Goal: Task Accomplishment & Management: Complete application form

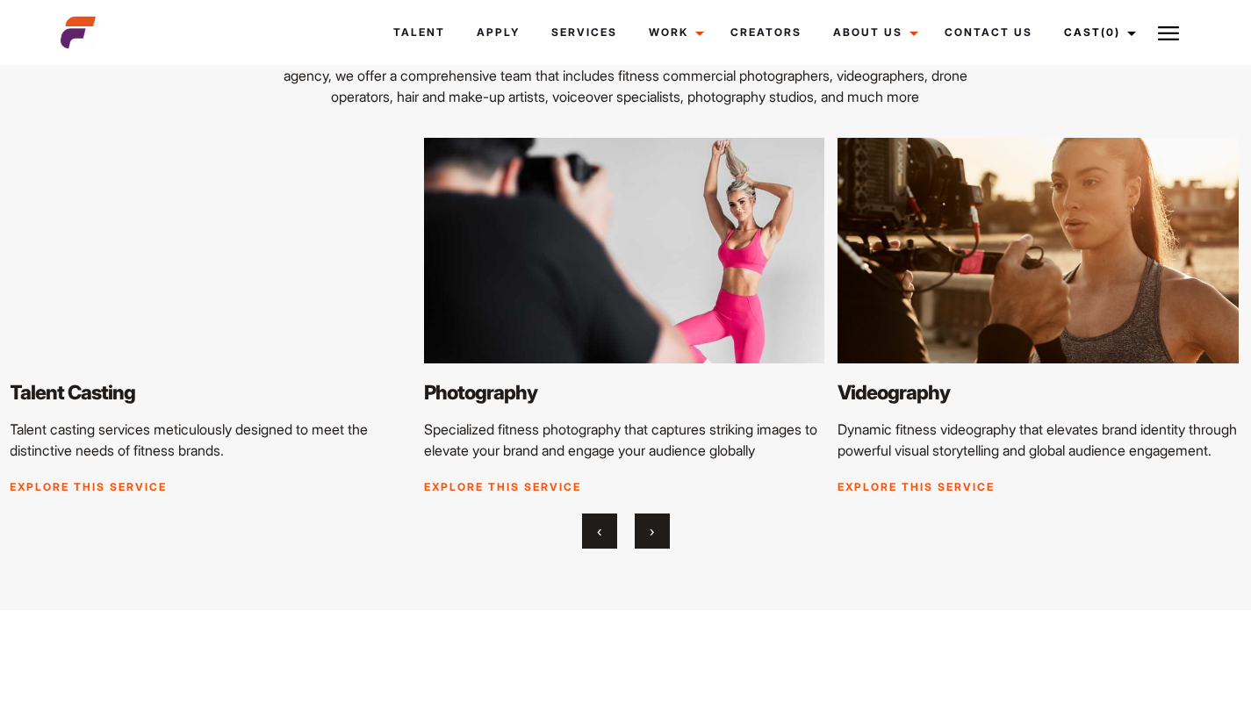
scroll to position [1963, 0]
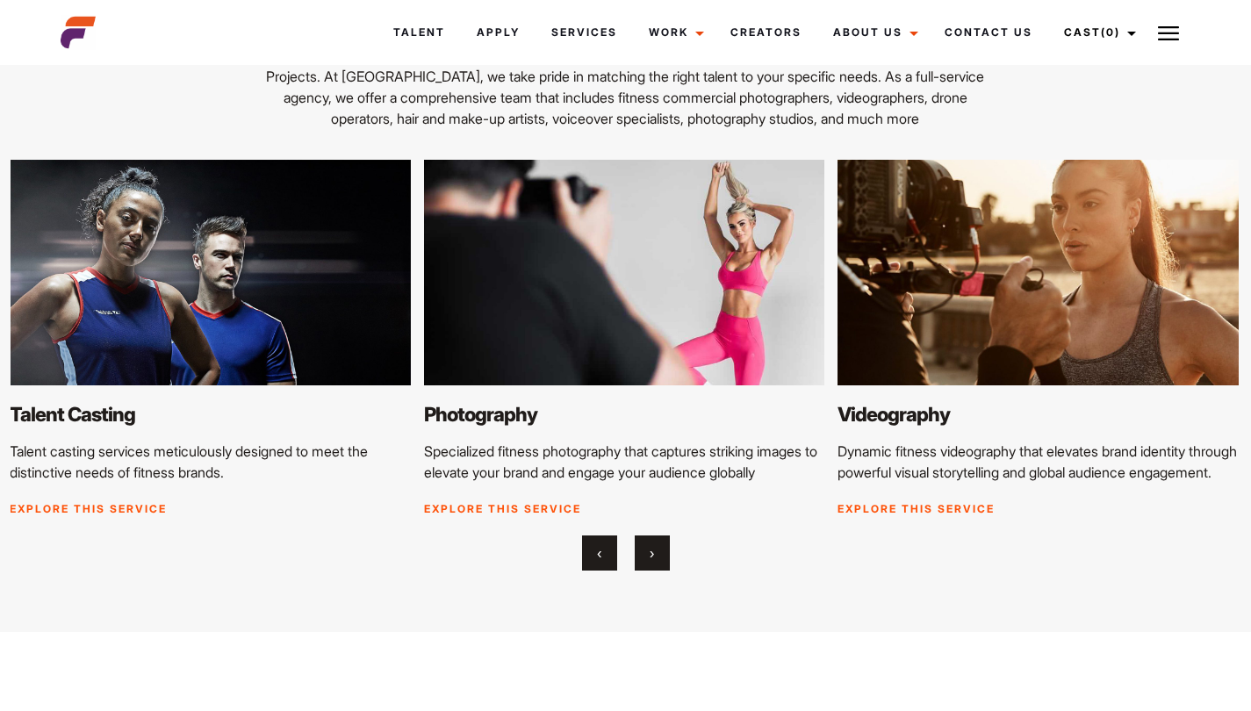
click at [554, 324] on img at bounding box center [624, 273] width 401 height 226
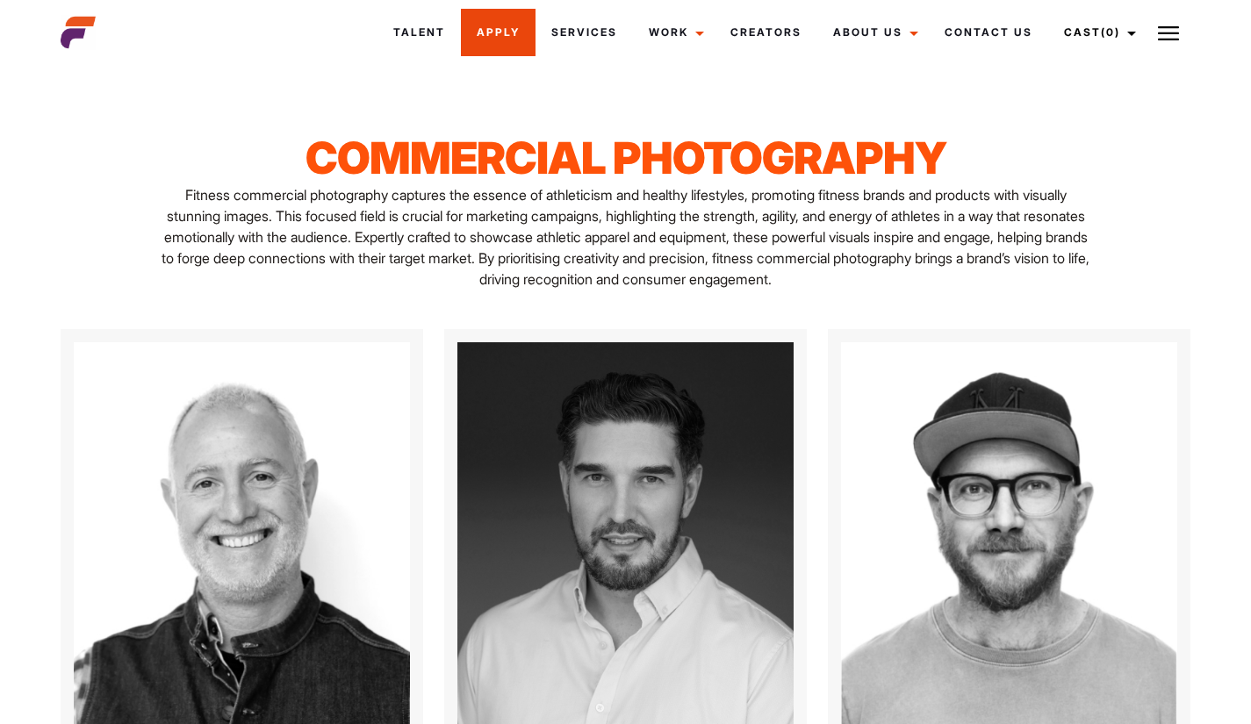
click at [506, 32] on link "Apply" at bounding box center [498, 32] width 75 height 47
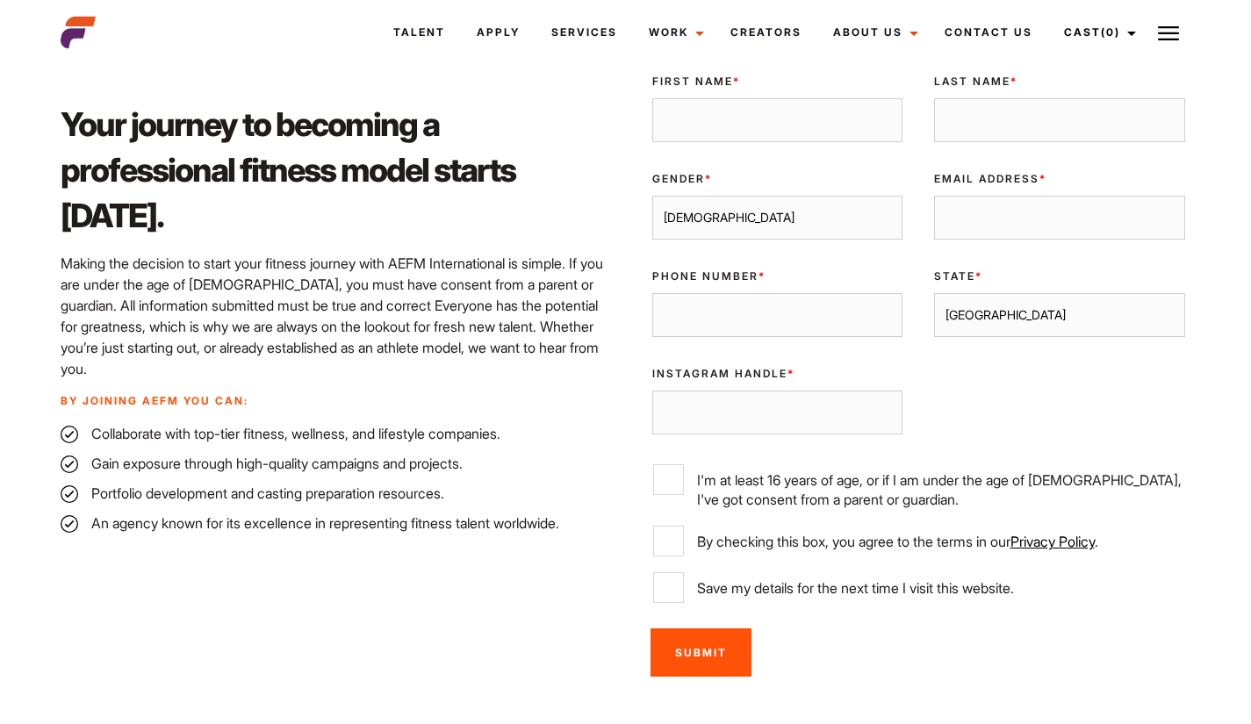
scroll to position [489, 0]
click at [742, 219] on select "[DEMOGRAPHIC_DATA] [DEMOGRAPHIC_DATA]" at bounding box center [777, 219] width 251 height 44
select select "[DEMOGRAPHIC_DATA]"
click at [652, 197] on select "[DEMOGRAPHIC_DATA] [DEMOGRAPHIC_DATA]" at bounding box center [777, 219] width 251 height 44
click at [671, 477] on input "I'm at least 16 years of age, or if I am under the age of [DEMOGRAPHIC_DATA], I…" at bounding box center [668, 480] width 31 height 31
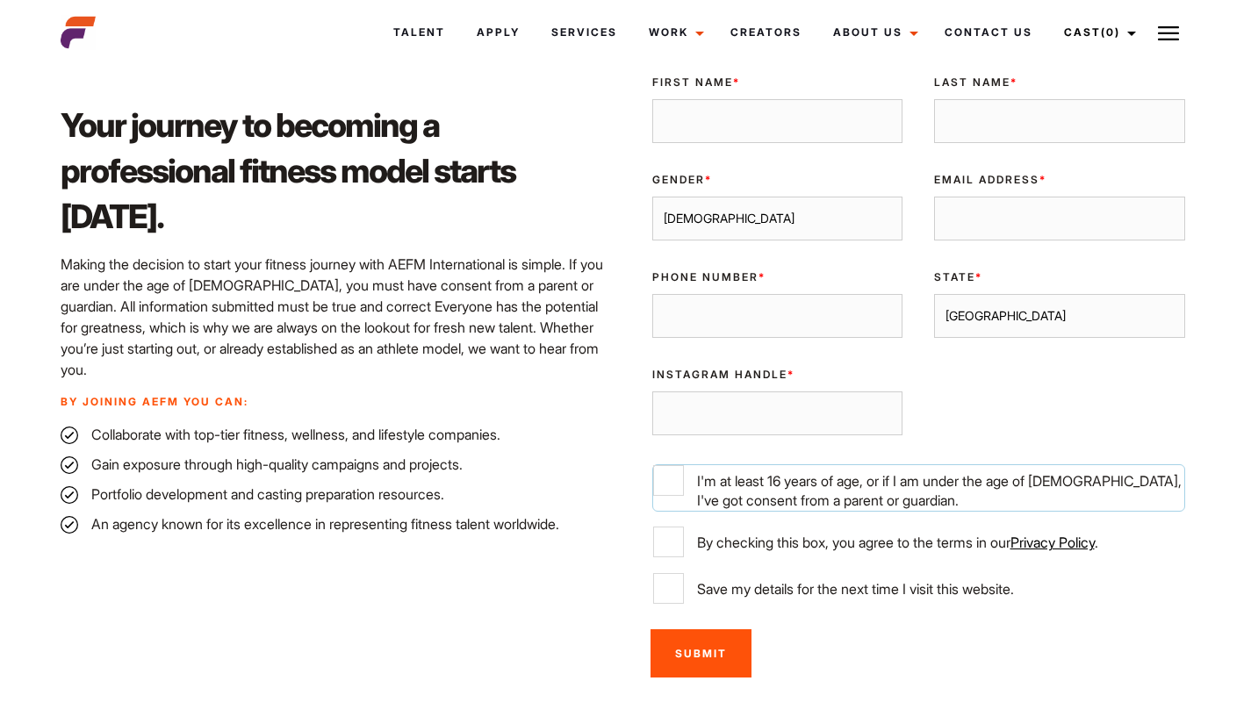
checkbox input "true"
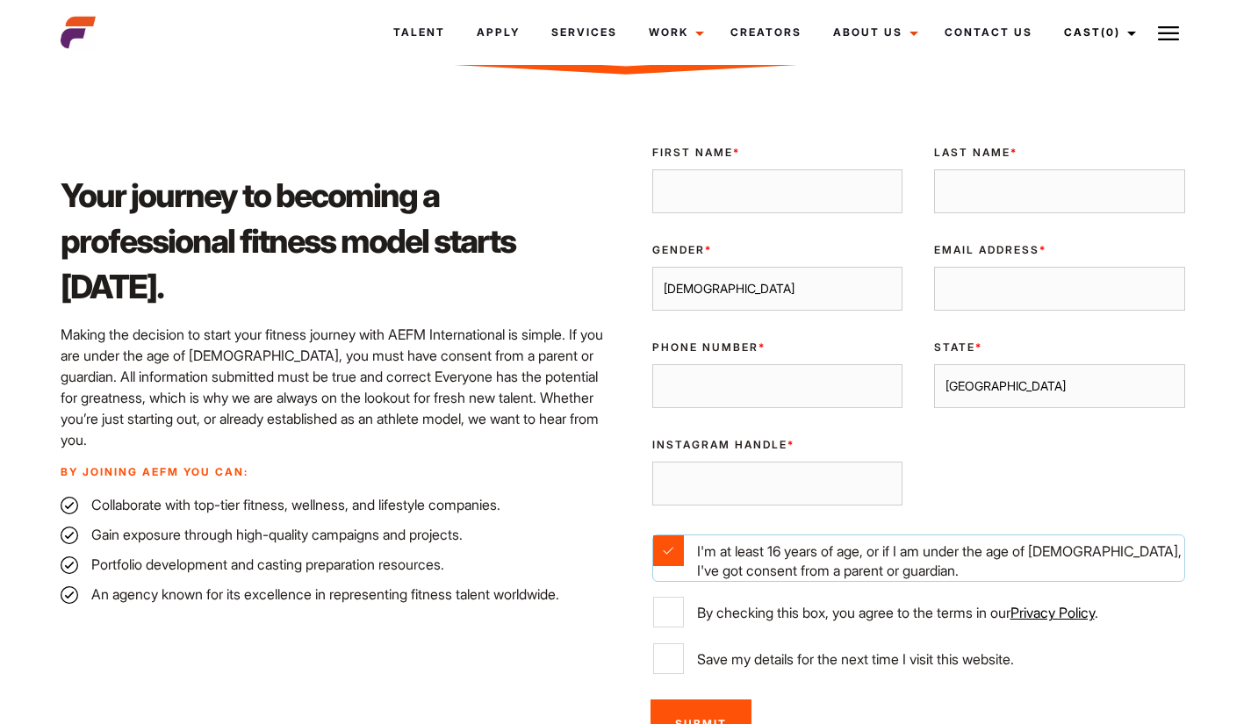
scroll to position [418, 0]
click at [1027, 373] on select "[GEOGRAPHIC_DATA] [GEOGRAPHIC_DATA] [GEOGRAPHIC_DATA] [GEOGRAPHIC_DATA] [GEOGRA…" at bounding box center [1059, 387] width 251 height 44
select select "[GEOGRAPHIC_DATA]"
click at [934, 365] on select "[GEOGRAPHIC_DATA] [GEOGRAPHIC_DATA] [GEOGRAPHIC_DATA] [GEOGRAPHIC_DATA] [GEOGRA…" at bounding box center [1059, 387] width 251 height 44
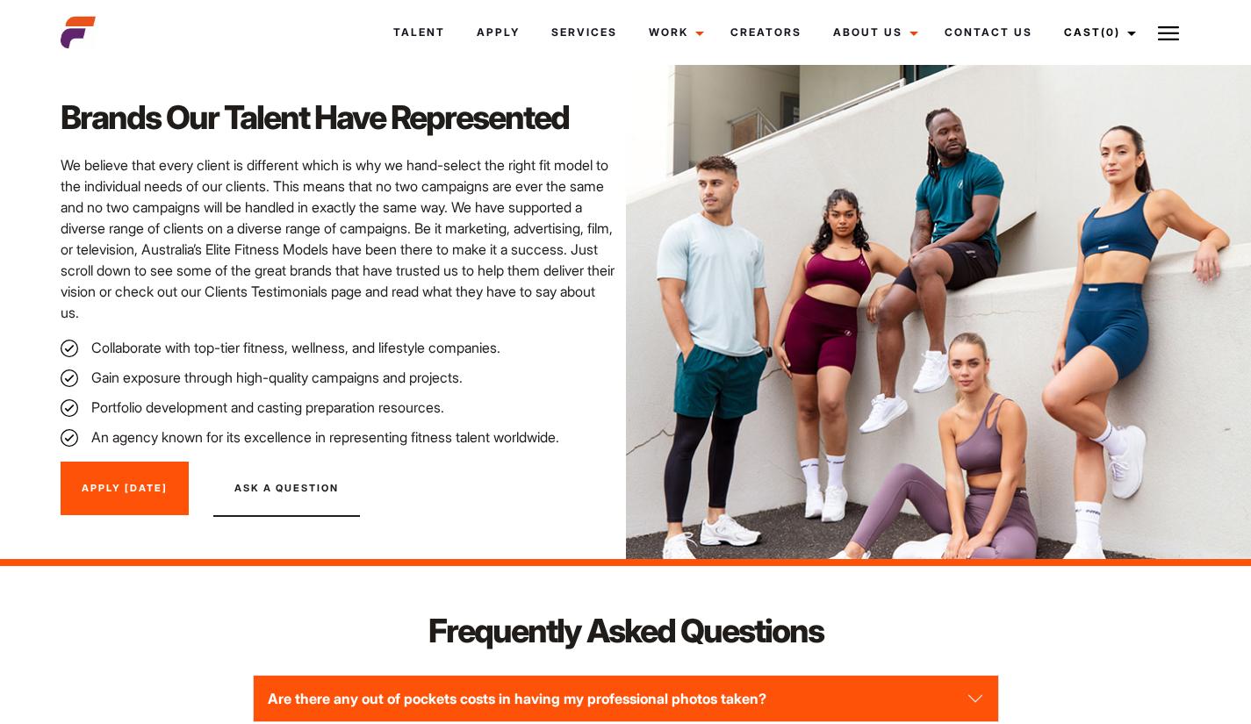
scroll to position [1827, 0]
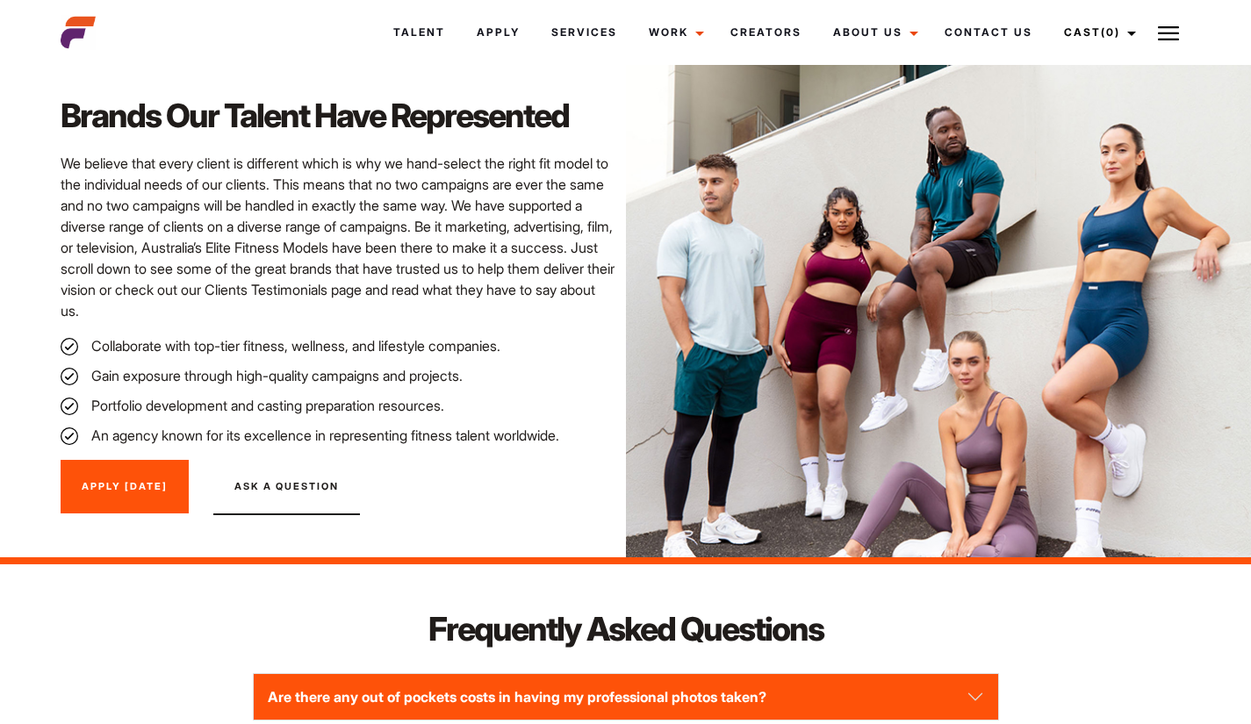
click at [373, 407] on li "Portfolio development and casting preparation resources." at bounding box center [338, 405] width 555 height 21
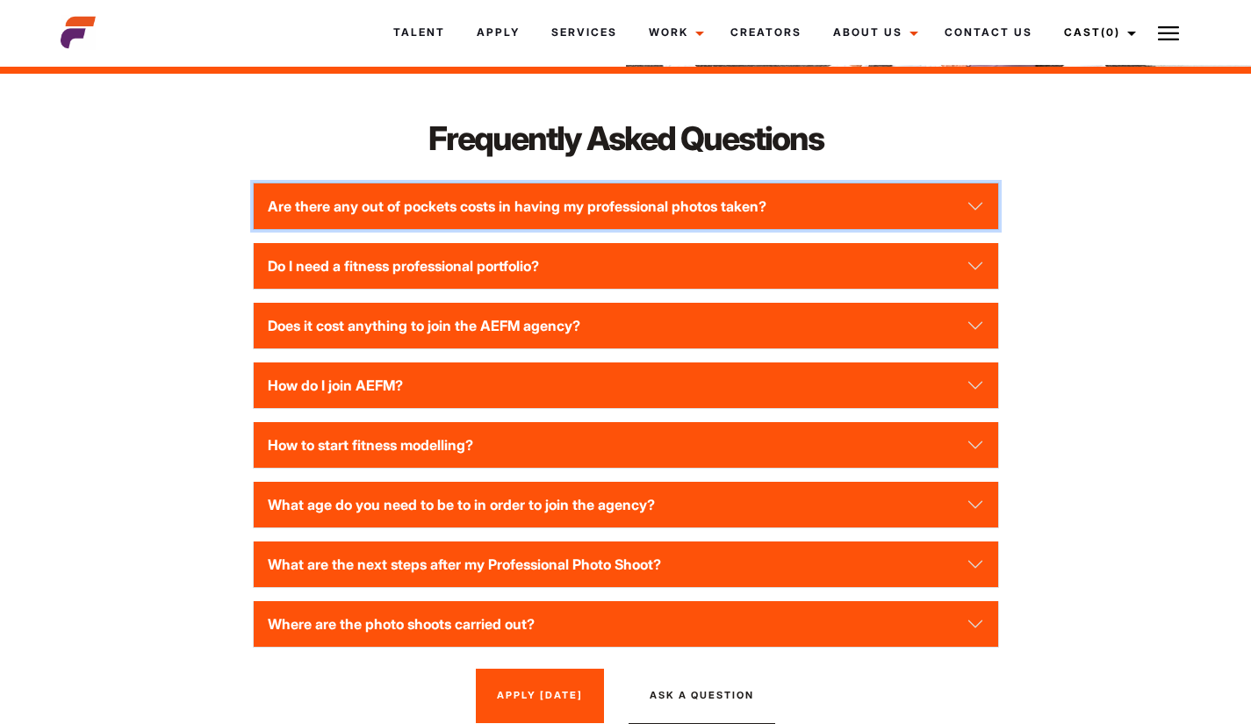
click at [559, 199] on button "Are there any out of pockets costs in having my professional photos taken?" at bounding box center [626, 206] width 744 height 46
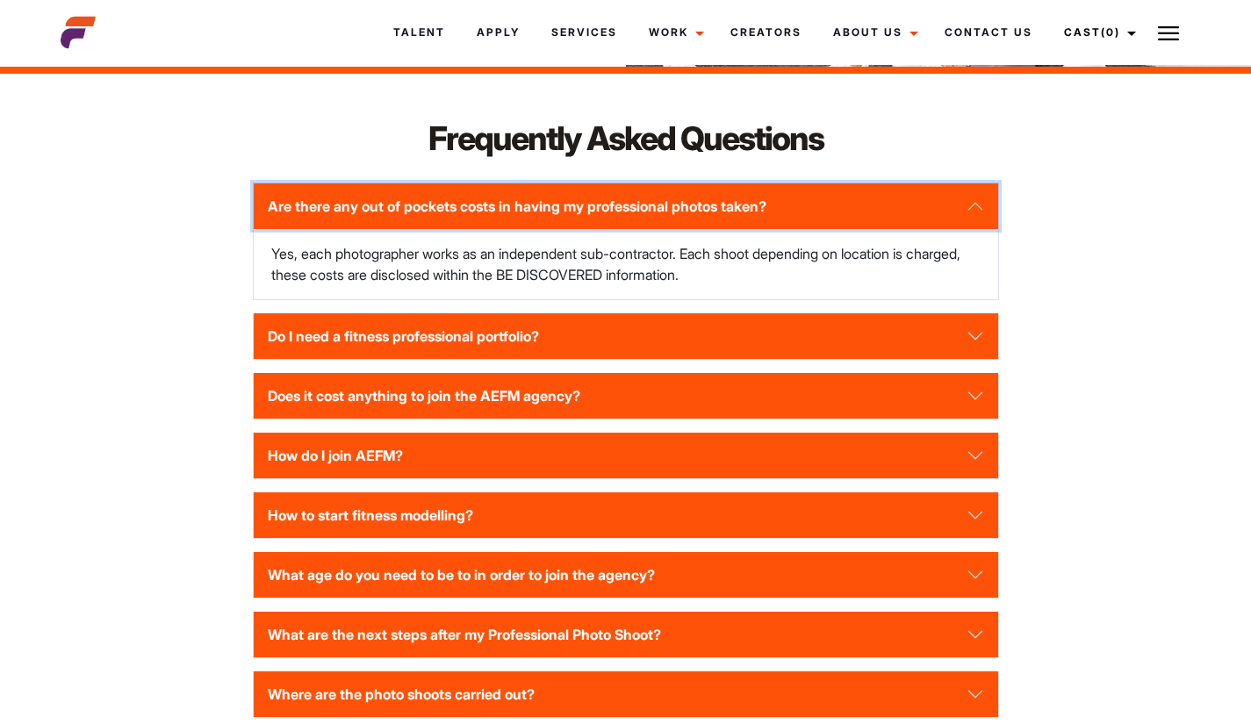
click at [559, 199] on button "Are there any out of pockets costs in having my professional photos taken?" at bounding box center [626, 206] width 744 height 46
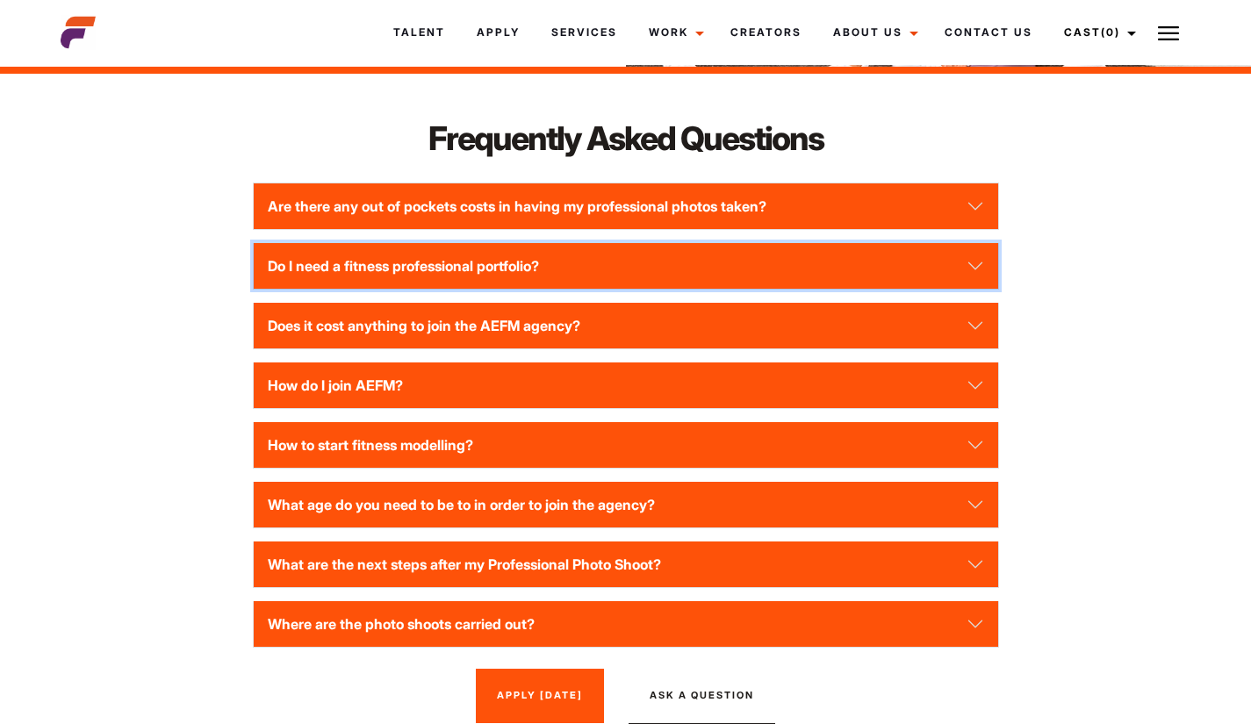
click at [498, 267] on button "Do I need a fitness professional portfolio?" at bounding box center [626, 266] width 744 height 46
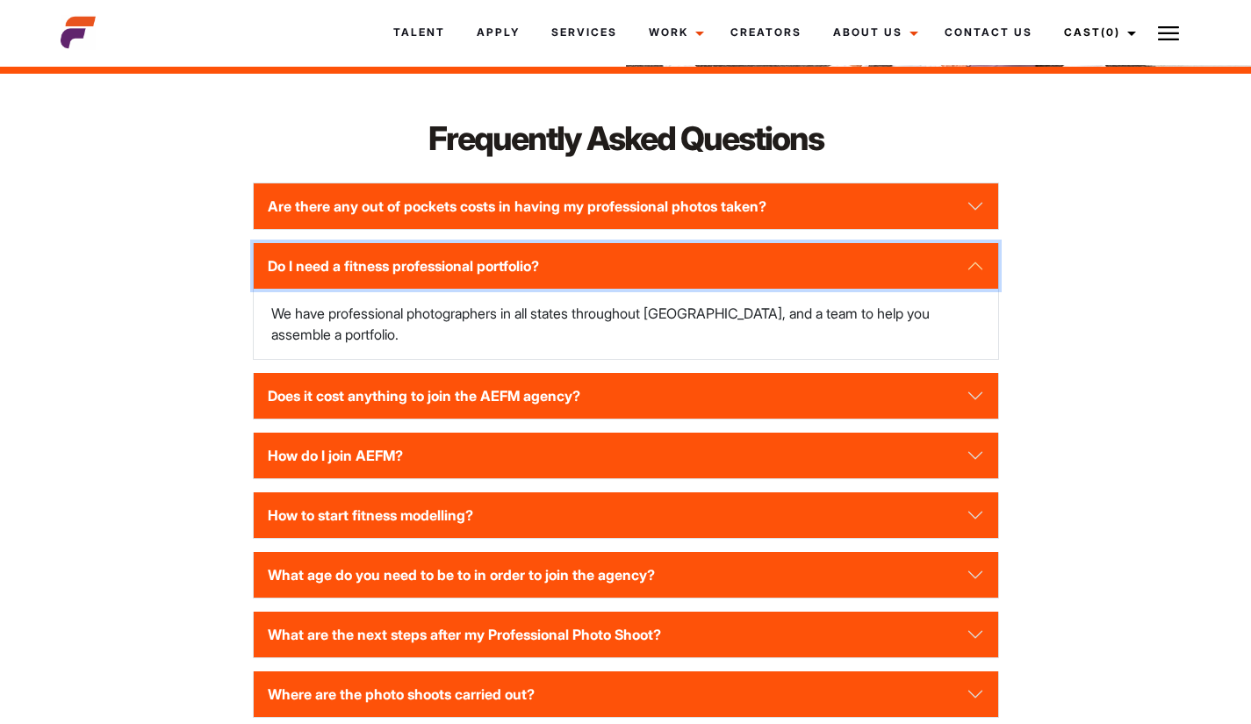
click at [498, 267] on button "Do I need a fitness professional portfolio?" at bounding box center [626, 266] width 744 height 46
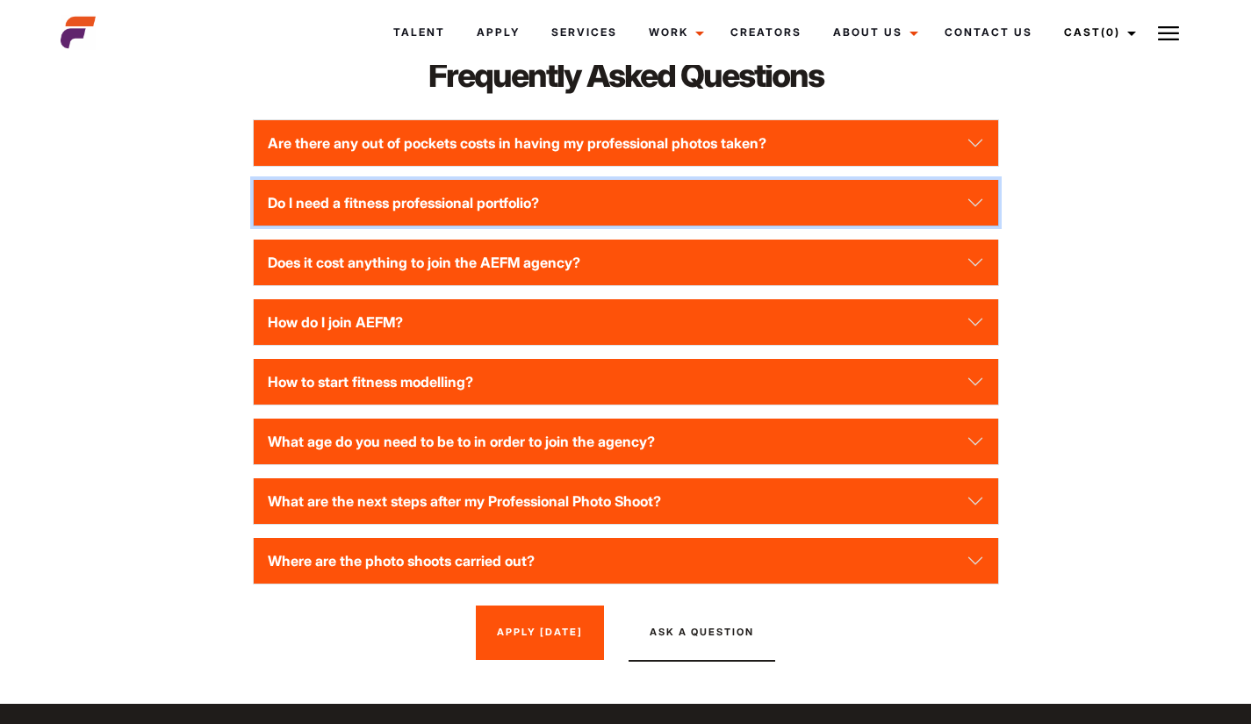
scroll to position [2376, 0]
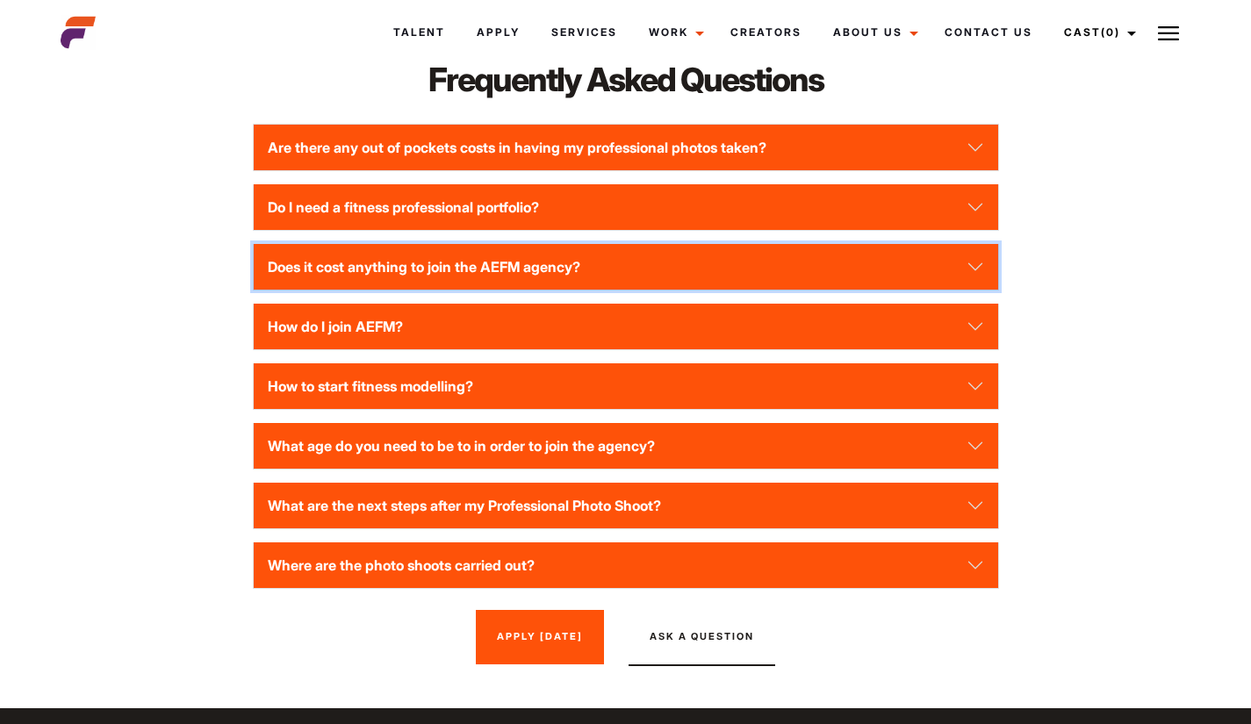
click at [498, 267] on button "Does it cost anything to join the AEFM agency?" at bounding box center [626, 267] width 744 height 46
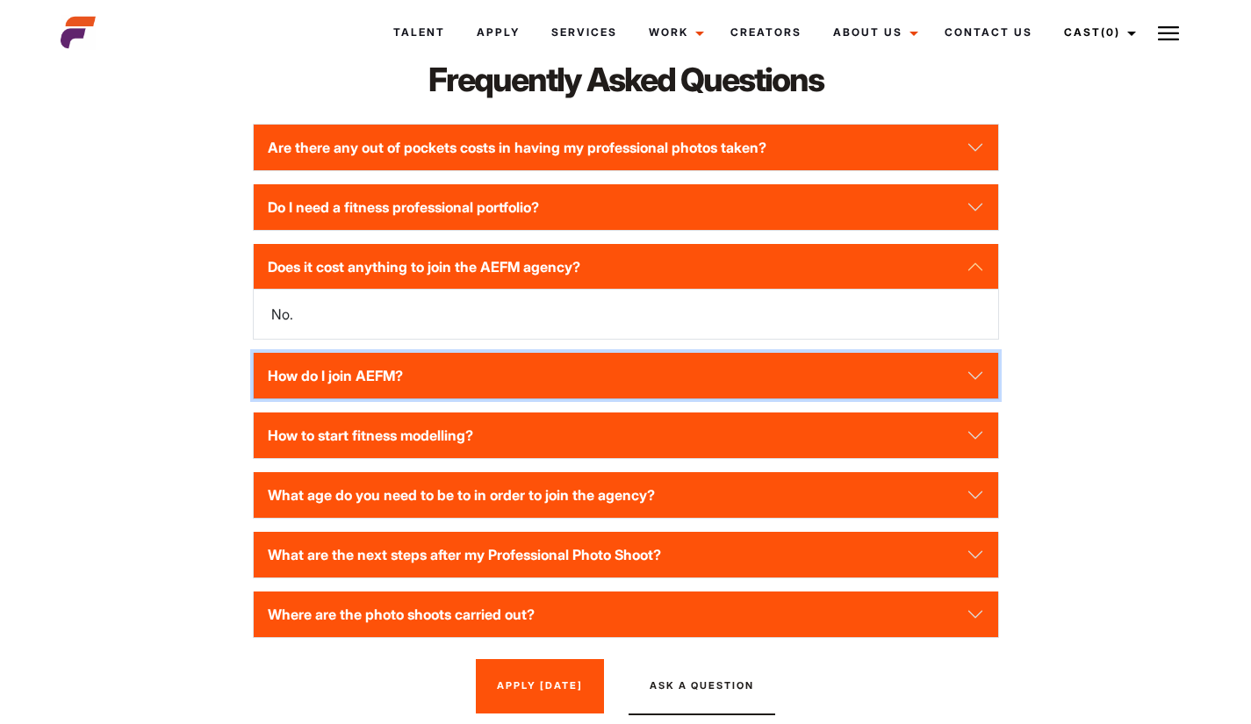
click at [456, 377] on button "How do I join AEFM?" at bounding box center [626, 376] width 744 height 46
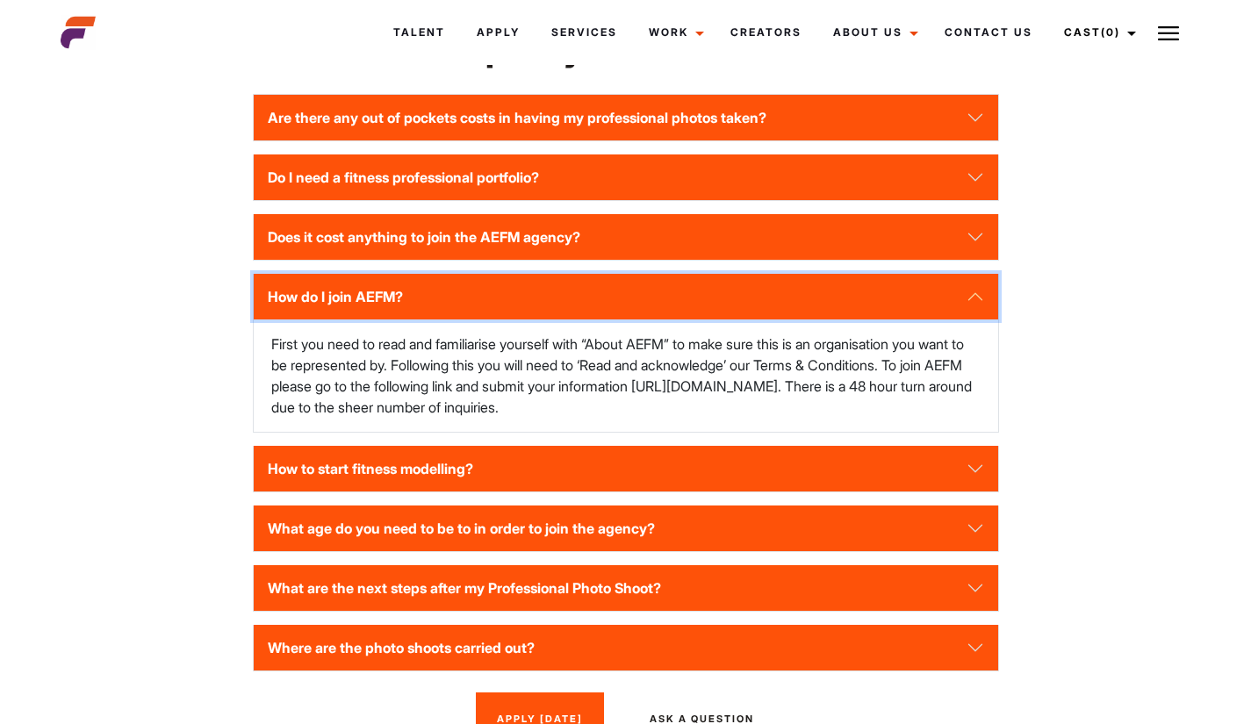
scroll to position [2405, 0]
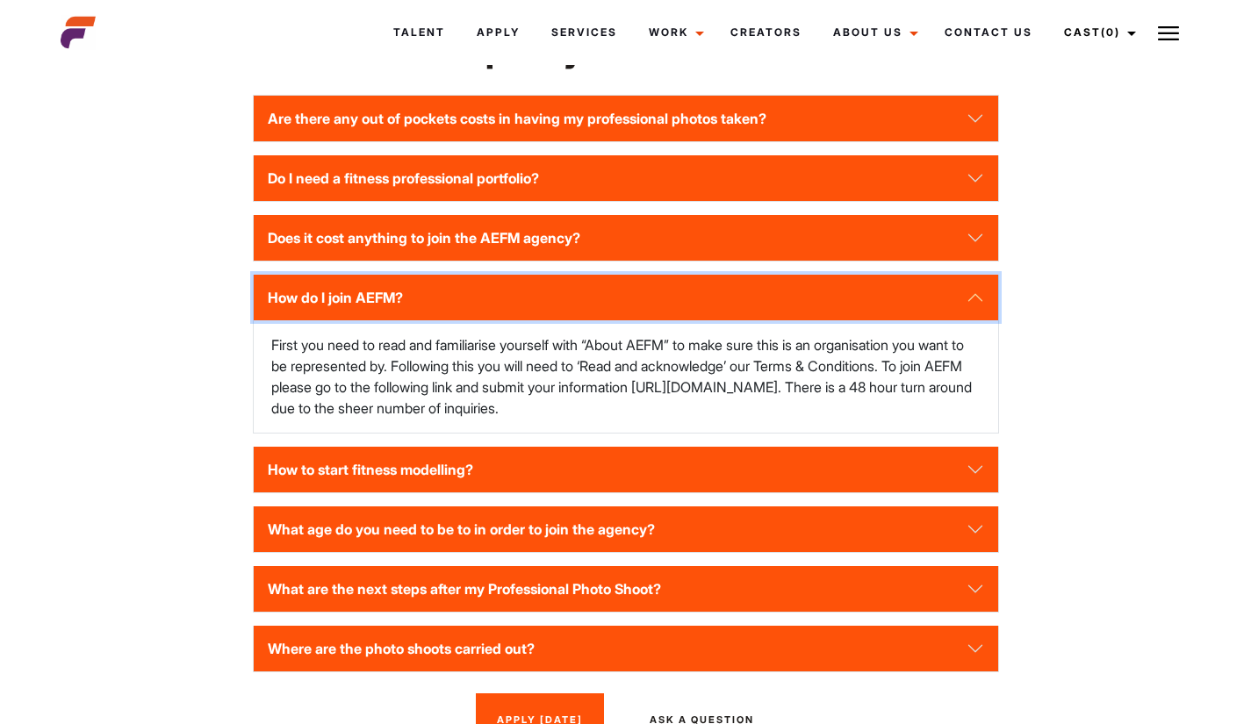
click at [568, 289] on button "How do I join AEFM?" at bounding box center [626, 298] width 744 height 46
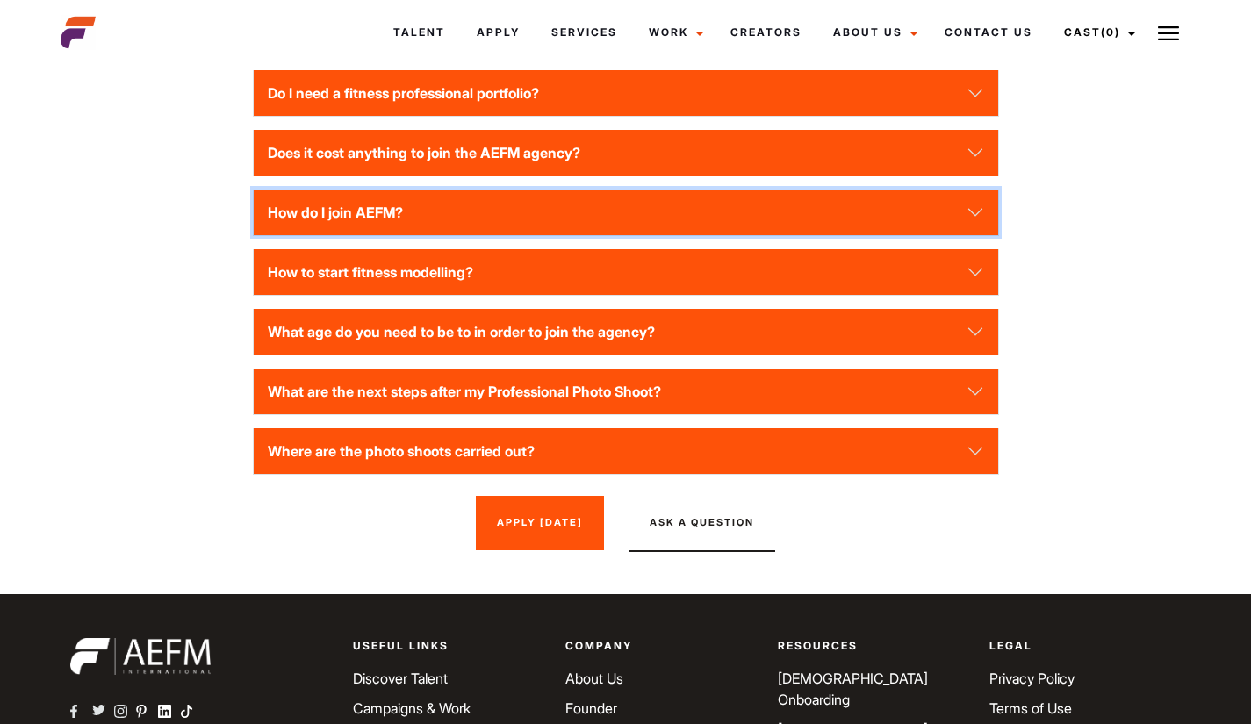
scroll to position [2494, 0]
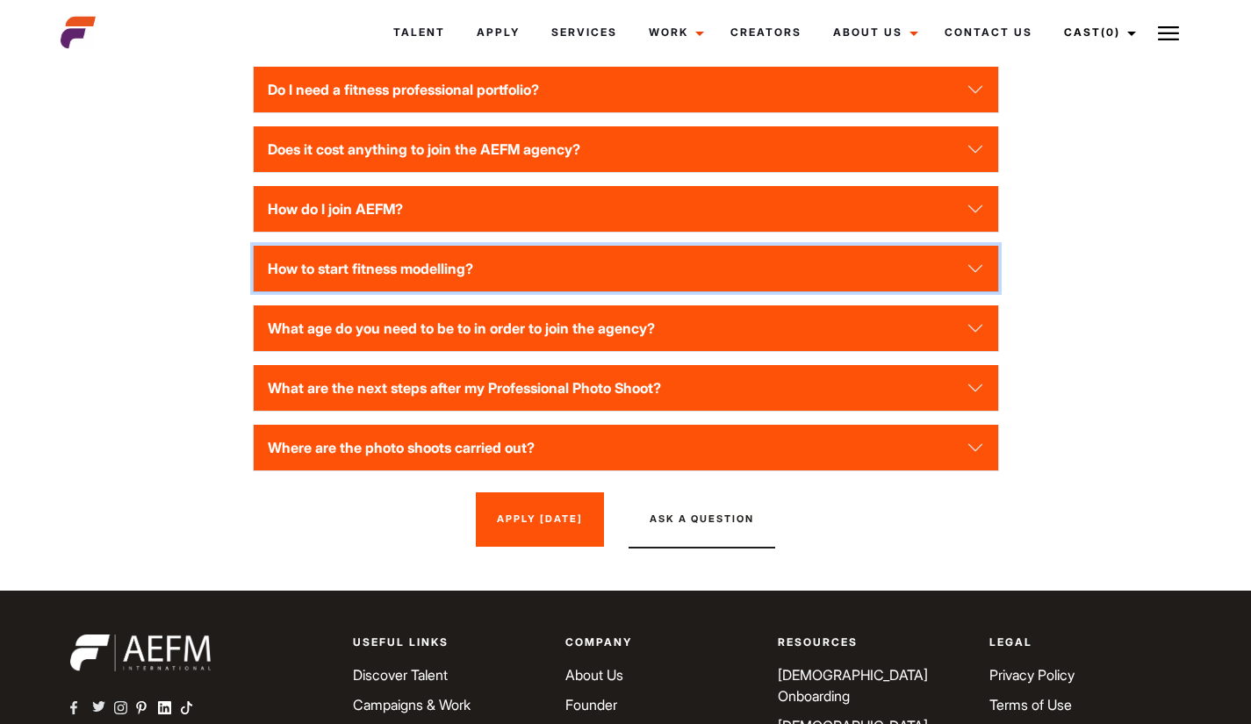
click at [480, 275] on button "How to start fitness modelling?" at bounding box center [626, 269] width 744 height 46
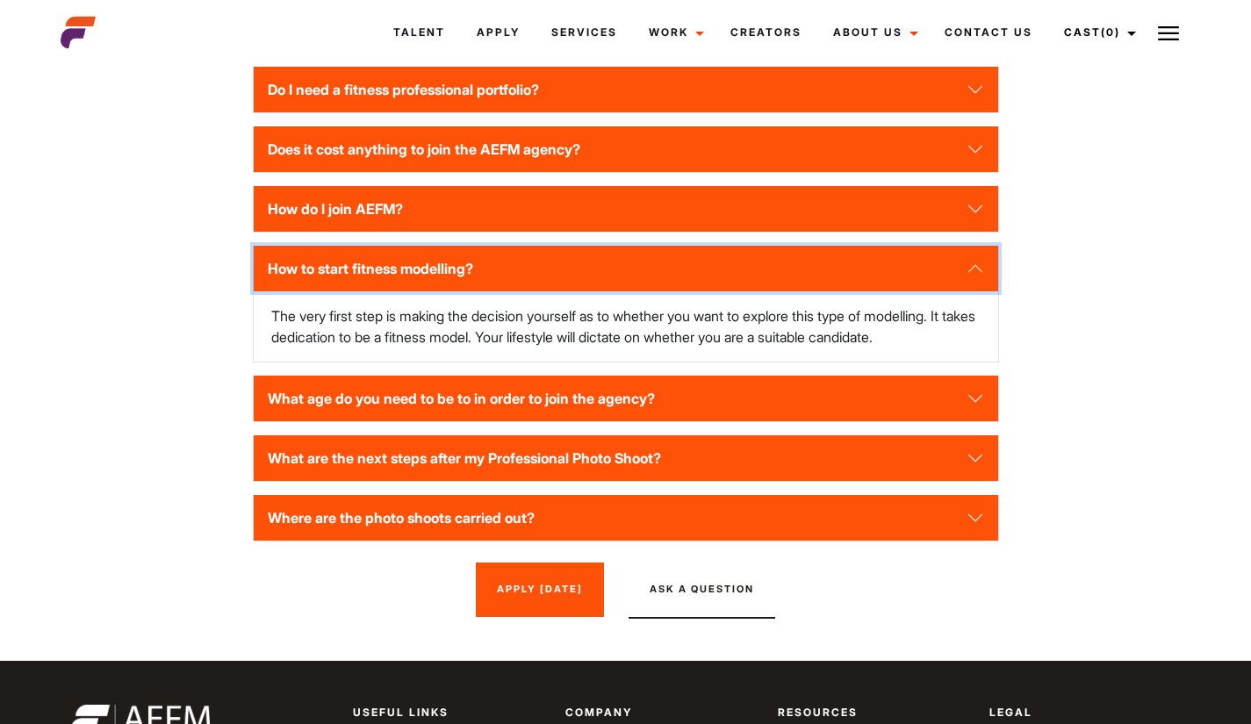
click at [595, 267] on button "How to start fitness modelling?" at bounding box center [626, 269] width 744 height 46
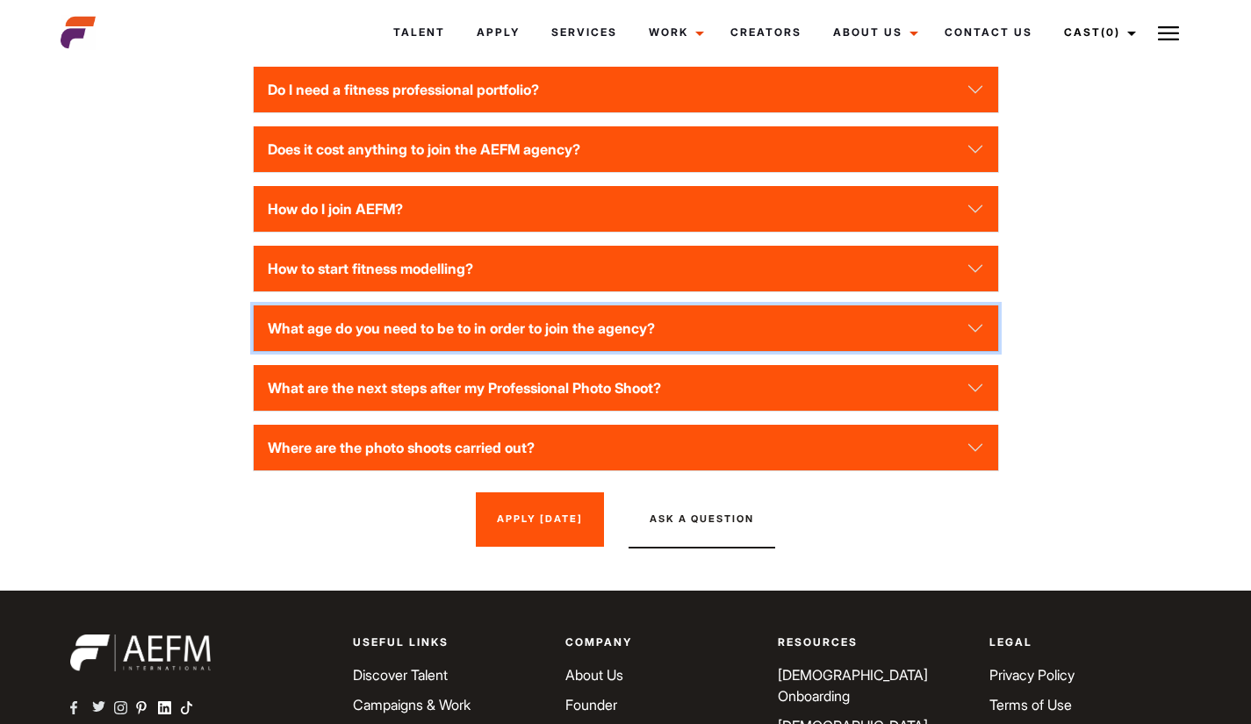
click at [582, 321] on button "What age do you need to be to in order to join the agency?" at bounding box center [626, 328] width 744 height 46
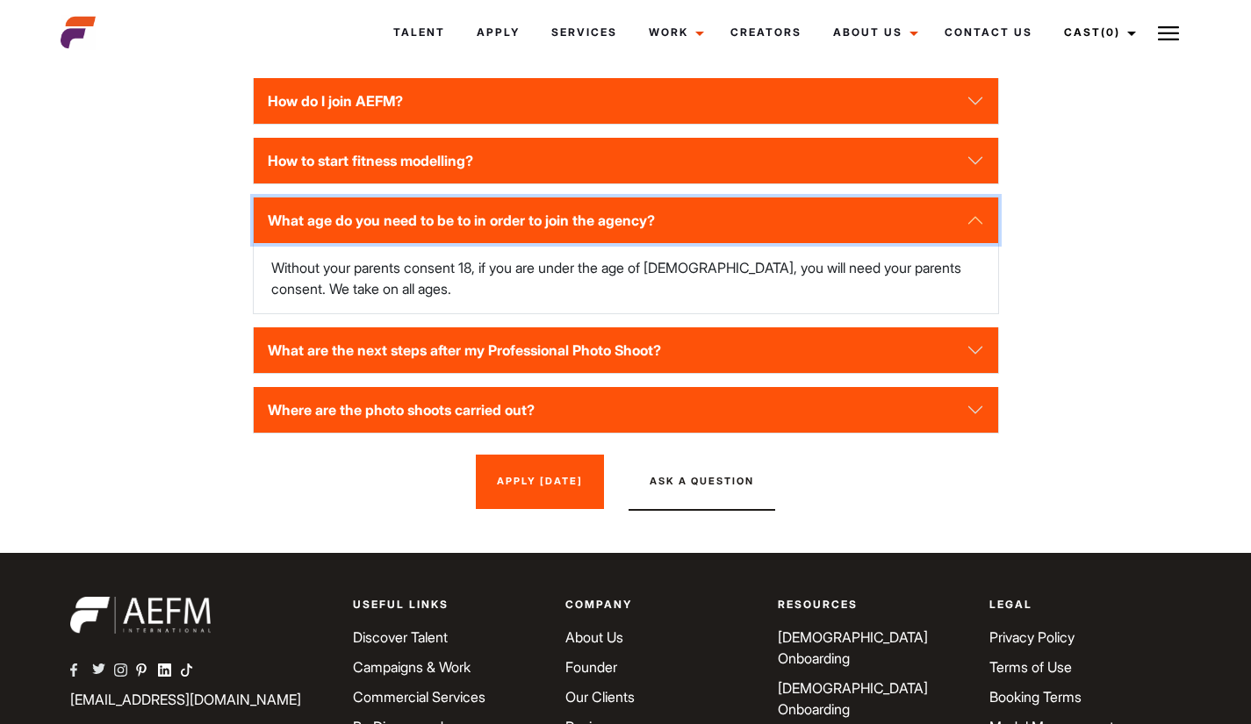
scroll to position [2601, 0]
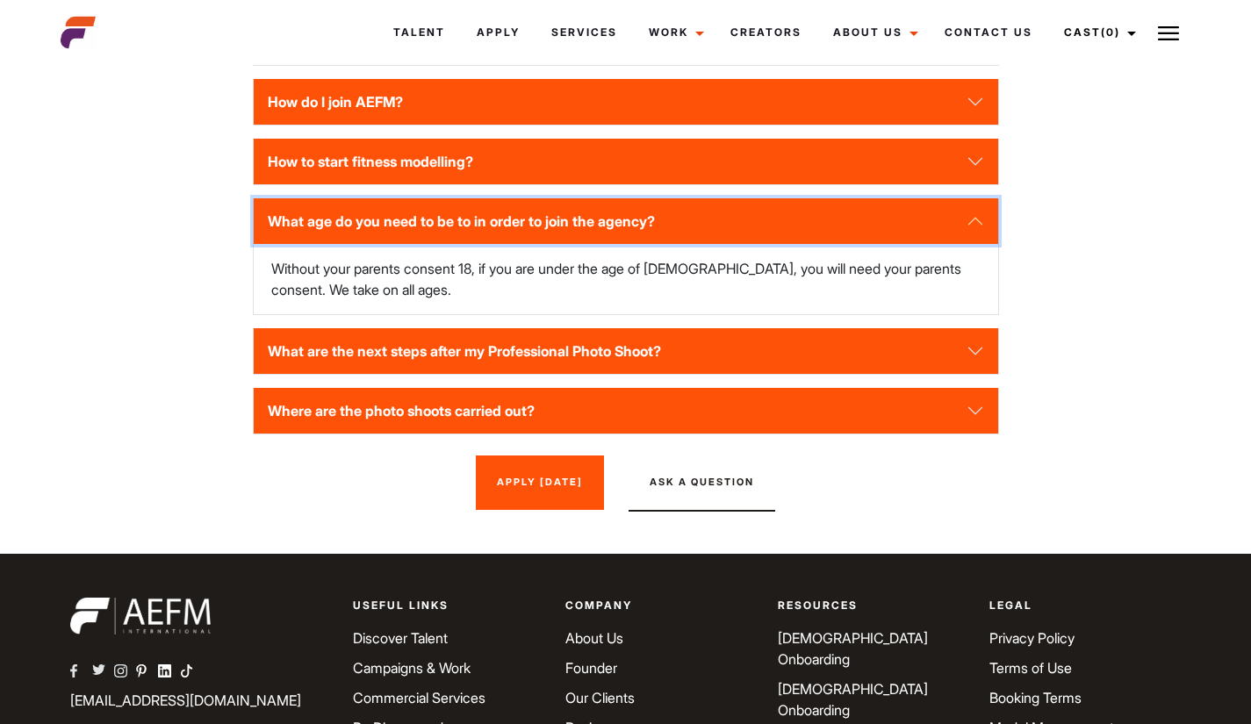
click at [523, 235] on button "What age do you need to be to in order to join the agency?" at bounding box center [626, 221] width 744 height 46
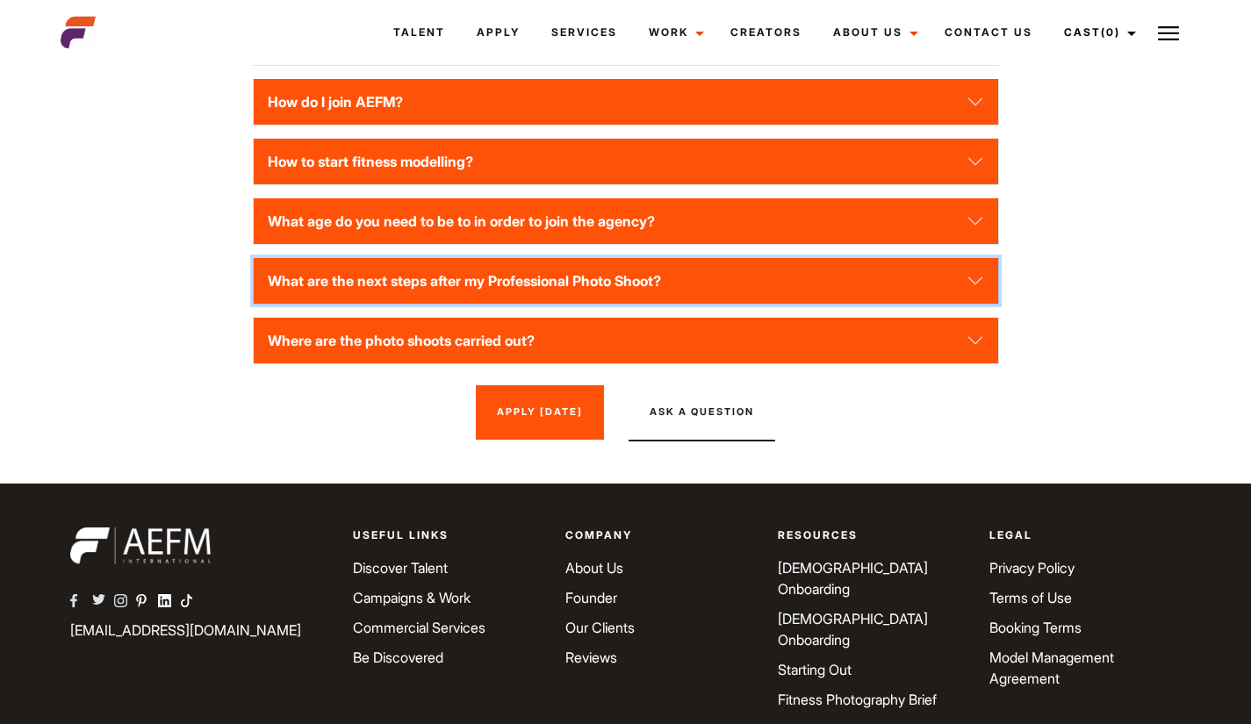
click at [533, 286] on button "What are the next steps after my Professional Photo Shoot?" at bounding box center [626, 281] width 744 height 46
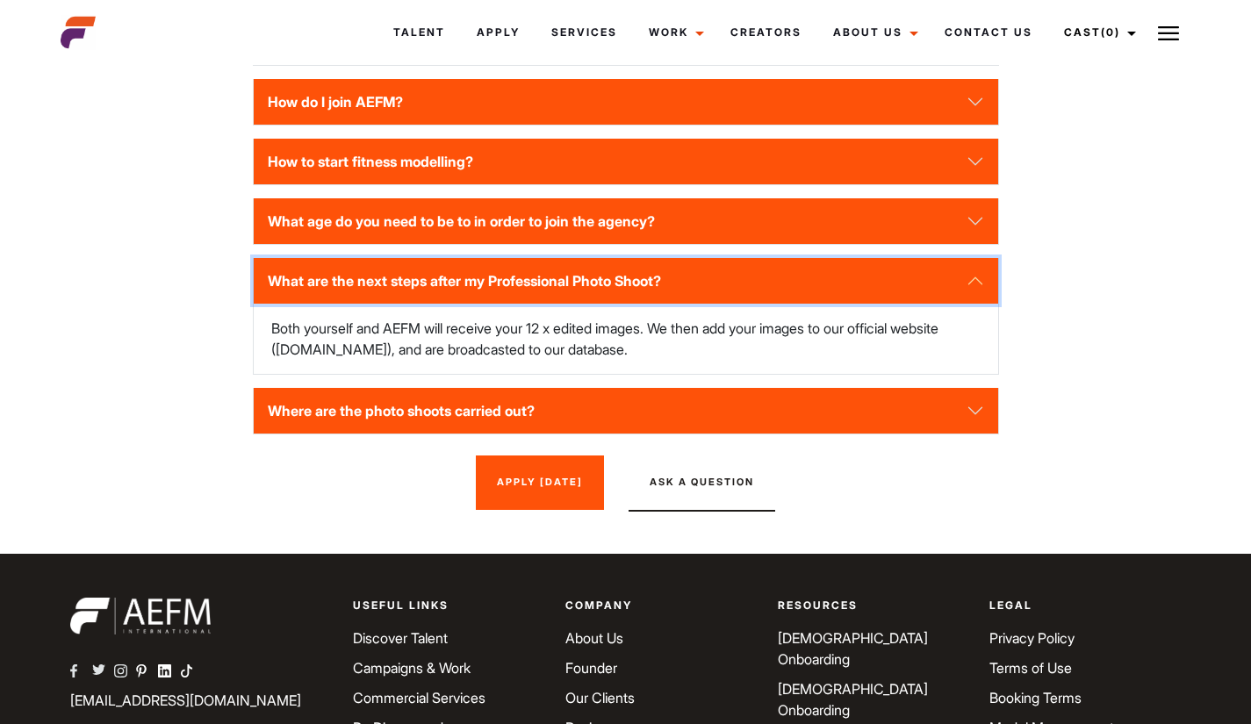
click at [533, 286] on button "What are the next steps after my Professional Photo Shoot?" at bounding box center [626, 281] width 744 height 46
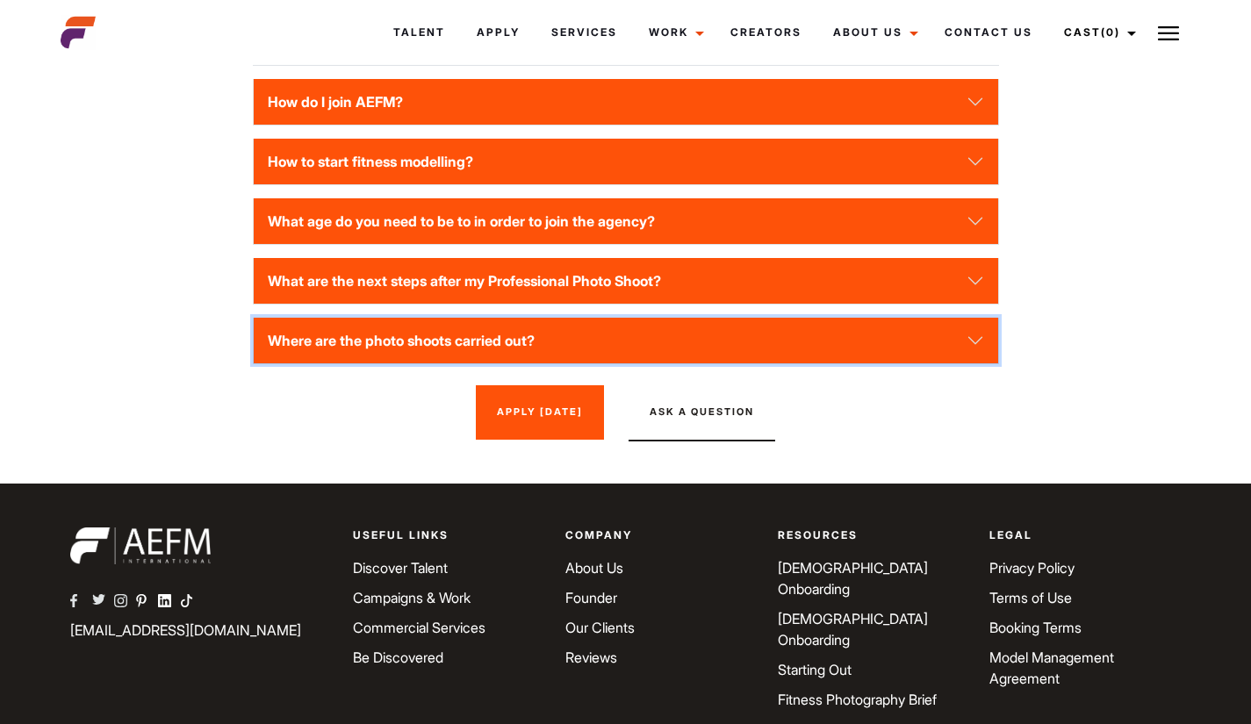
click at [513, 330] on button "Where are the photo shoots carried out?" at bounding box center [626, 341] width 744 height 46
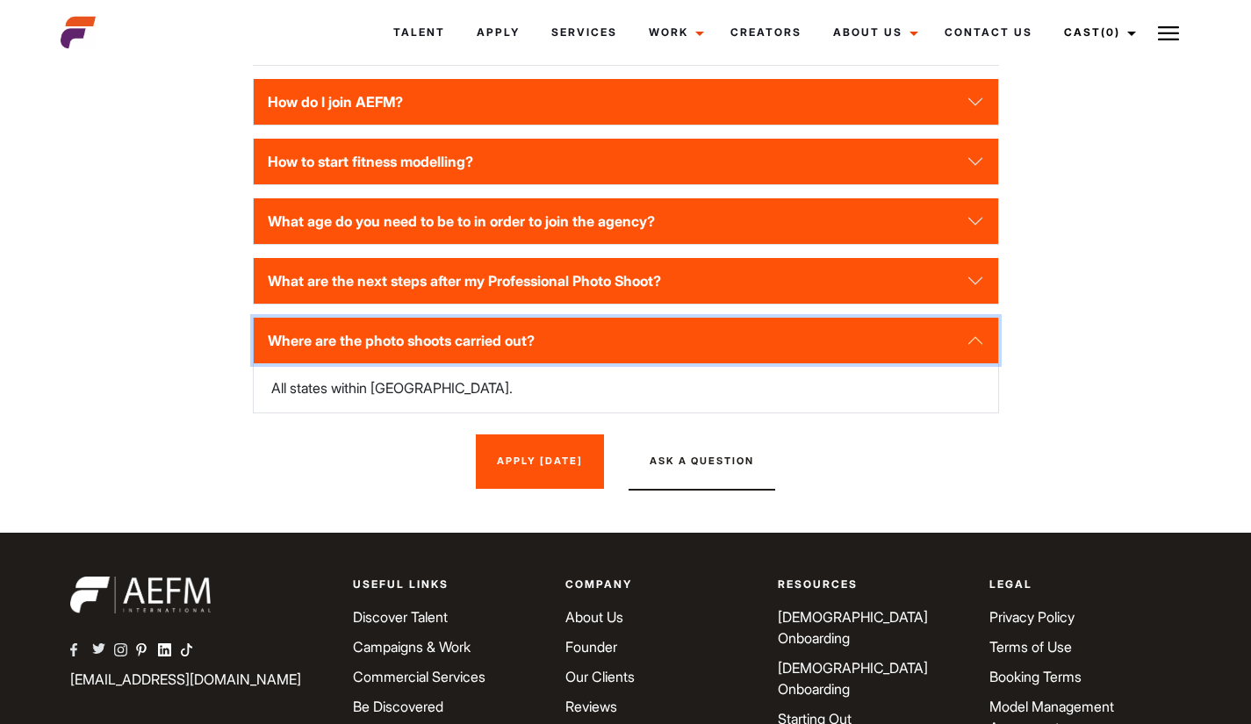
click at [513, 330] on button "Where are the photo shoots carried out?" at bounding box center [626, 341] width 744 height 46
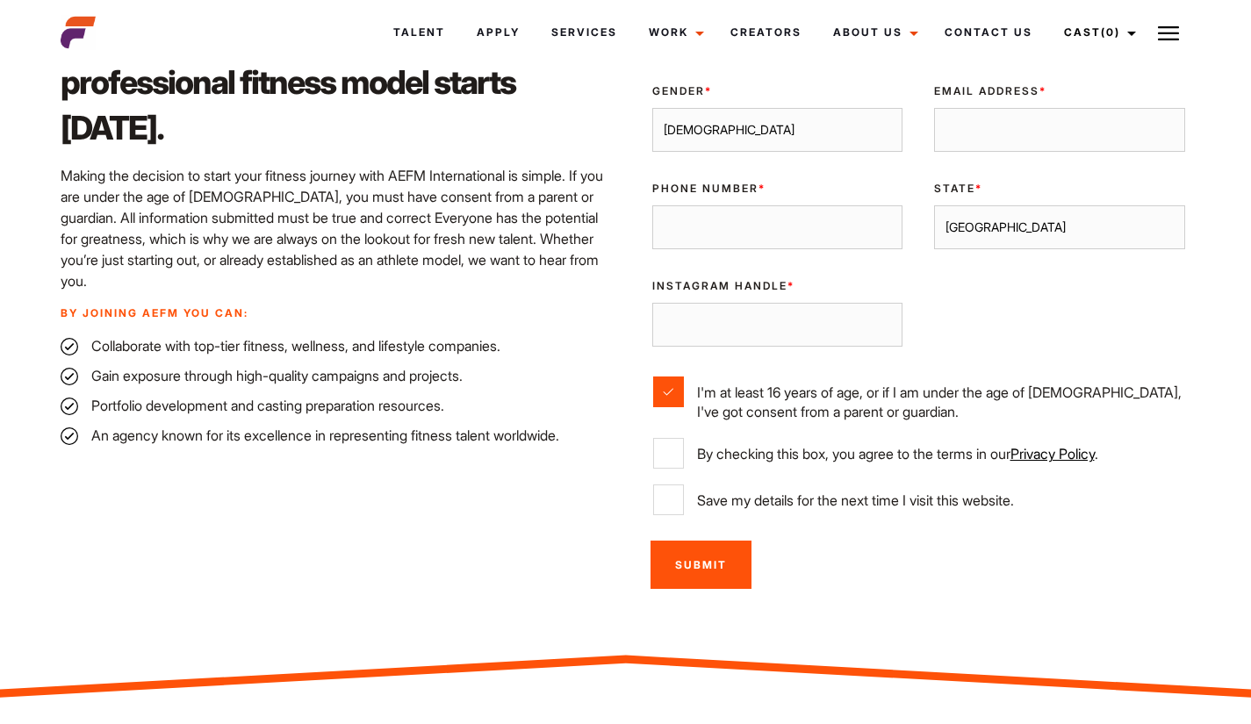
scroll to position [635, 0]
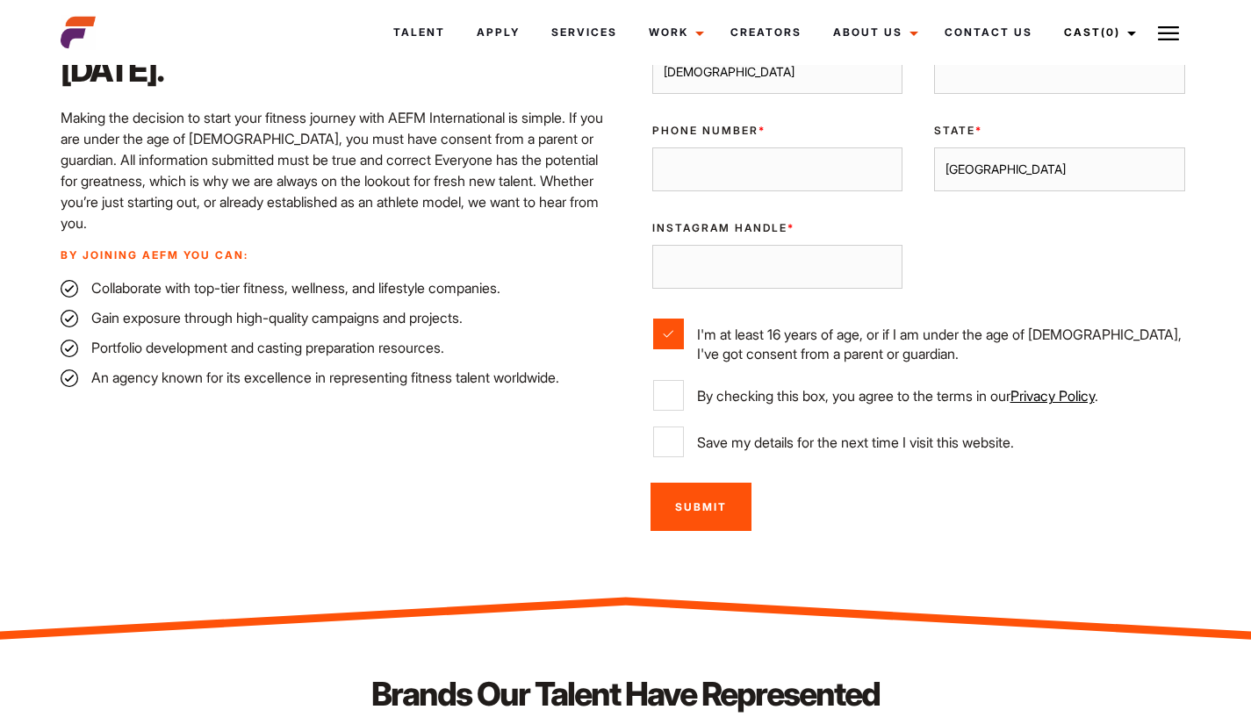
click at [857, 270] on input "Instagram Handle *" at bounding box center [777, 267] width 251 height 44
click at [1001, 268] on div "Validate Email UUID First Name * Last Name * Gender * [DEMOGRAPHIC_DATA] [DEMOG…" at bounding box center [918, 193] width 565 height 558
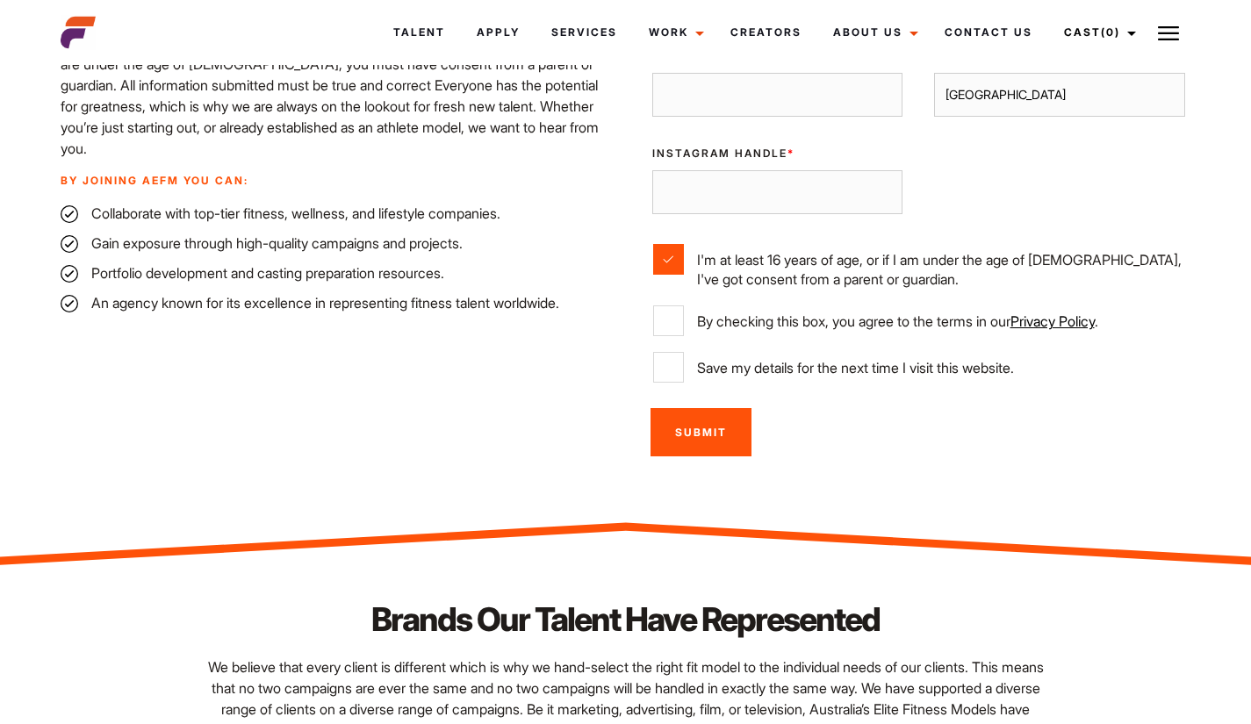
scroll to position [722, 0]
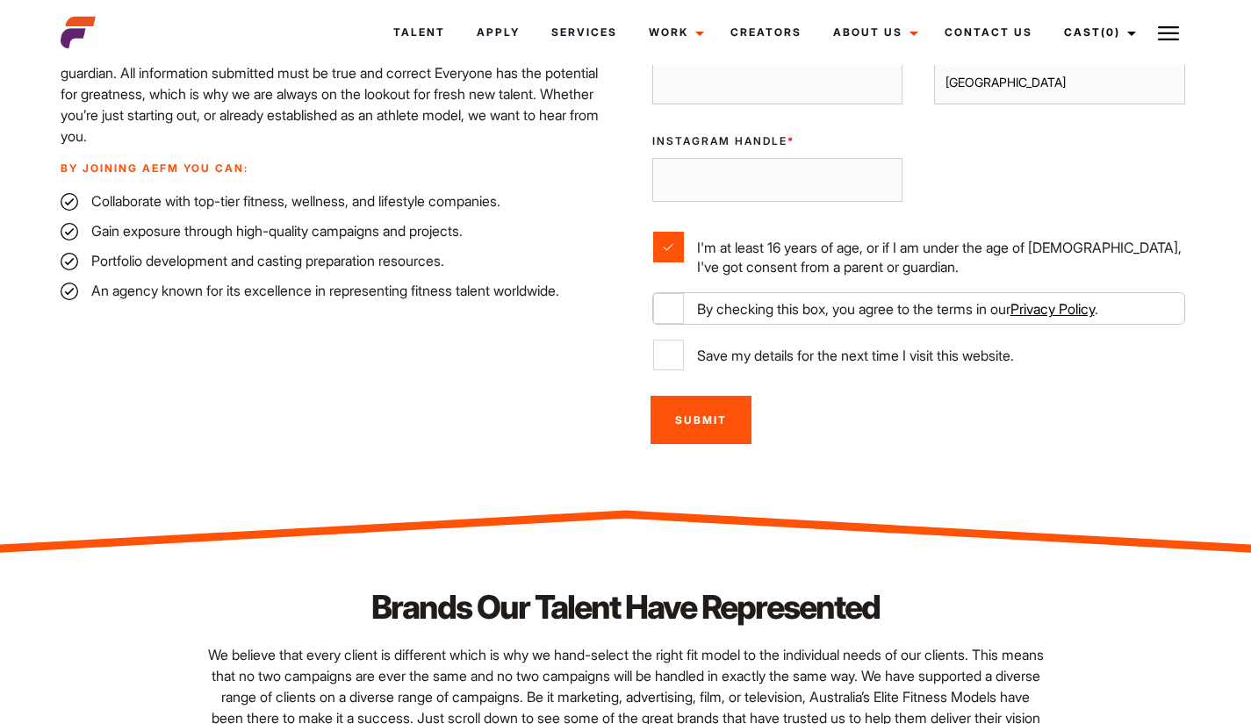
click at [663, 308] on input "By checking this box, you agree to the terms in our Privacy Policy ." at bounding box center [668, 308] width 31 height 31
checkbox input "true"
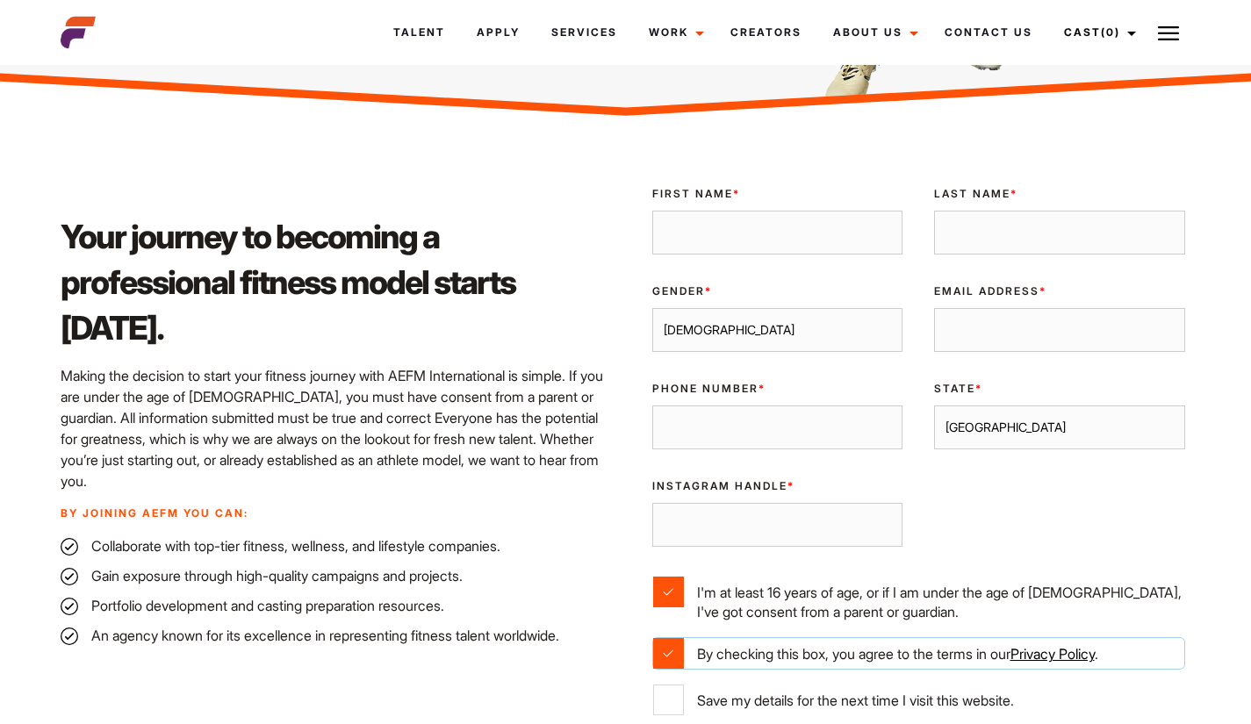
scroll to position [375, 0]
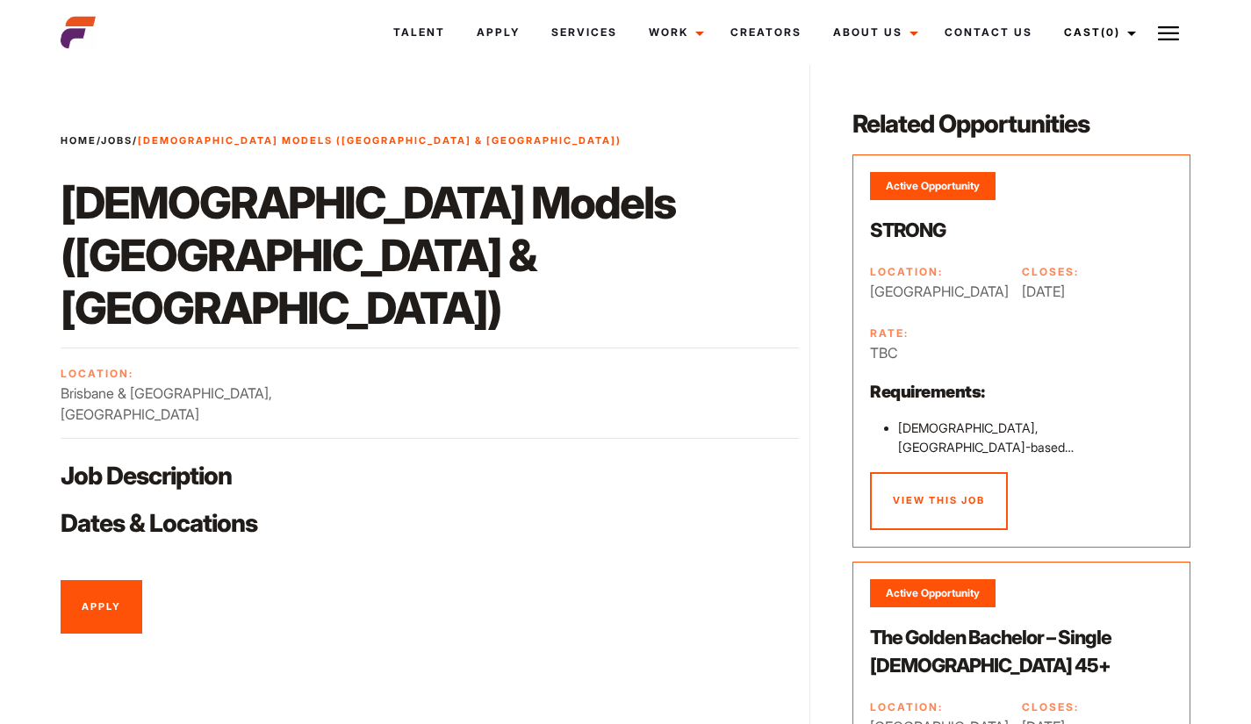
click at [82, 580] on link "Apply" at bounding box center [102, 607] width 82 height 54
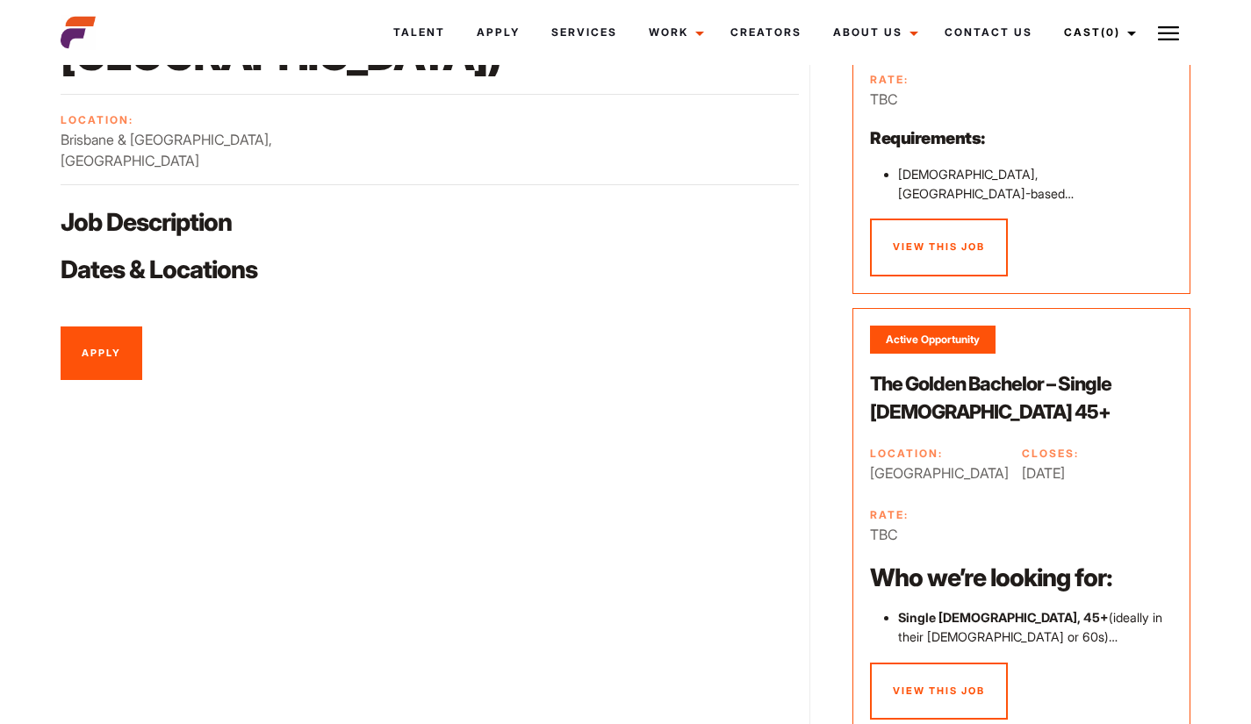
scroll to position [254, 0]
click at [107, 326] on link "Apply" at bounding box center [102, 353] width 82 height 54
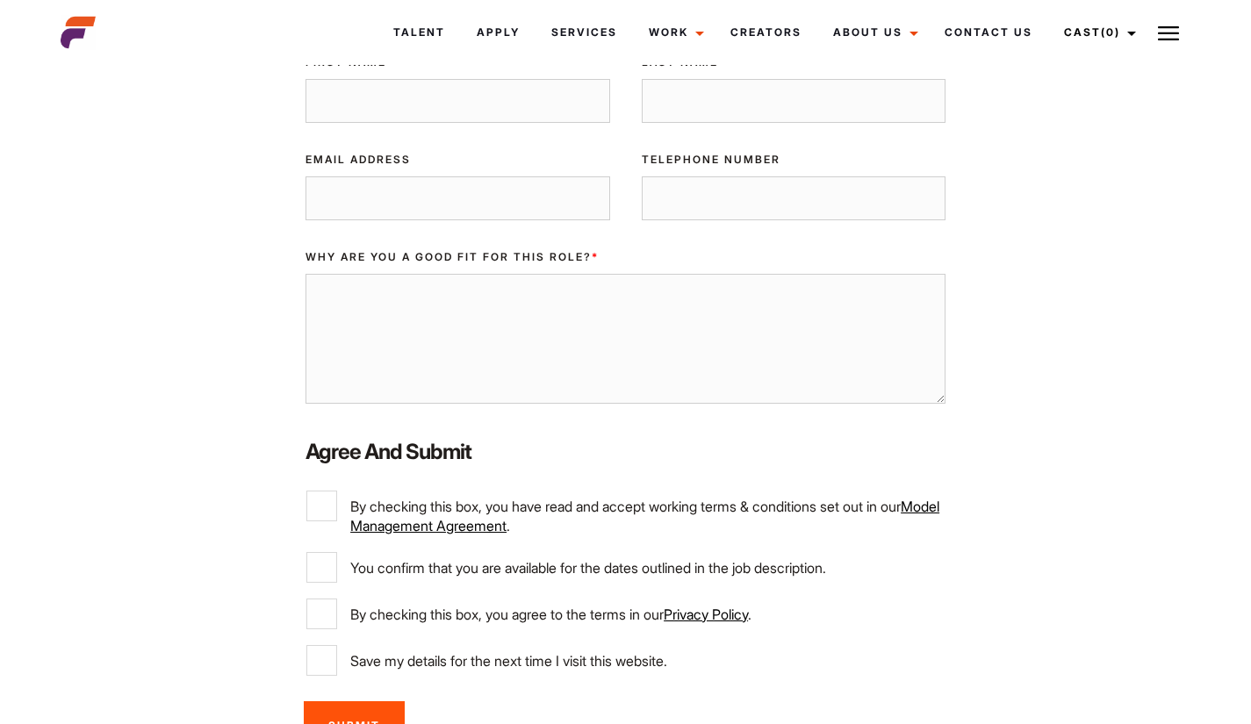
scroll to position [269, 0]
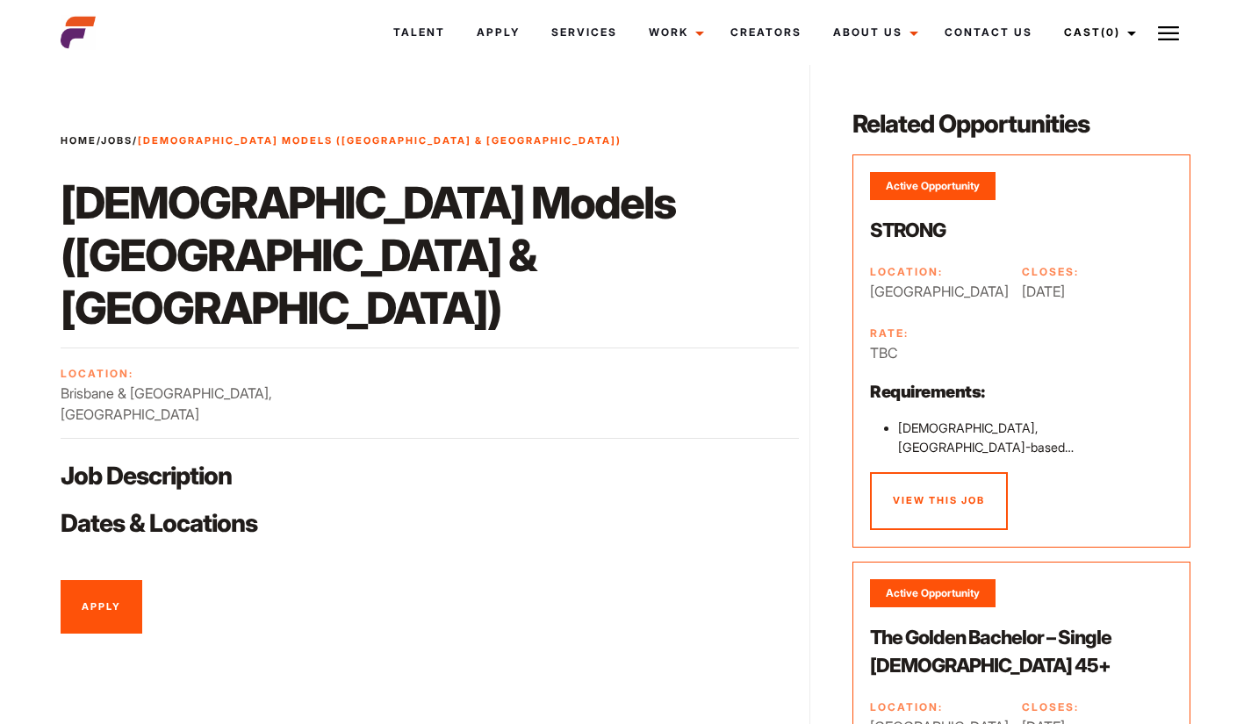
scroll to position [254, 0]
